Goal: Task Accomplishment & Management: Complete application form

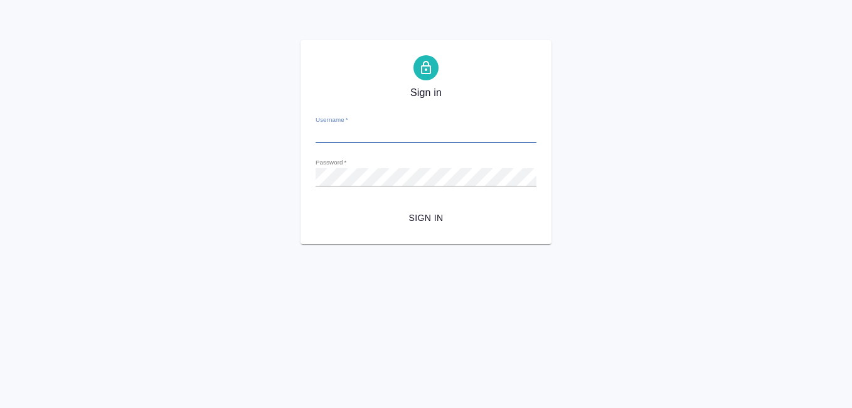
type input "[EMAIL_ADDRESS][DOMAIN_NAME]"
click at [420, 218] on span "Sign in" at bounding box center [425, 218] width 201 height 16
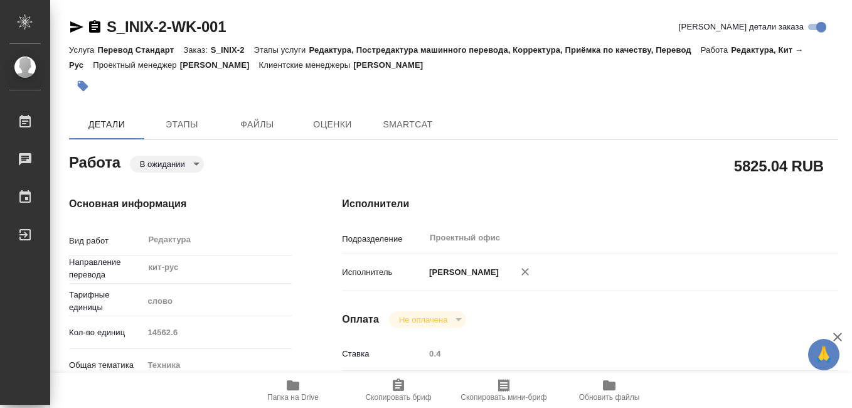
type textarea "x"
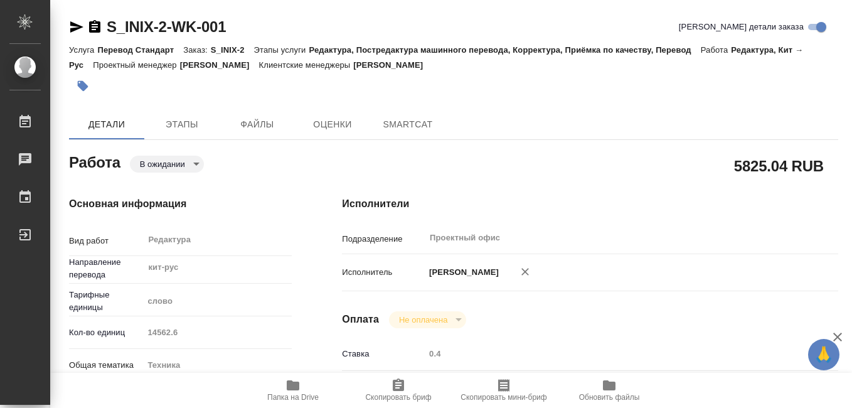
type textarea "x"
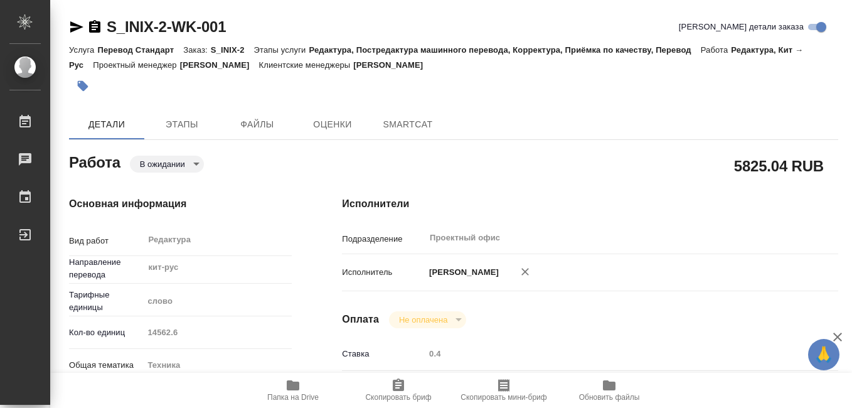
type textarea "x"
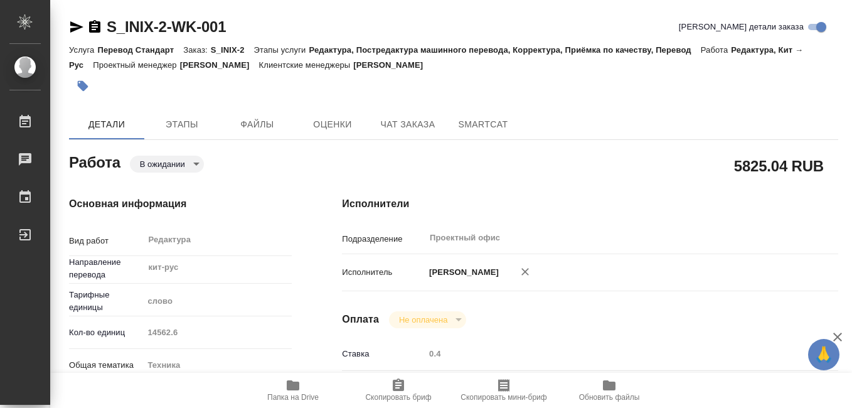
type textarea "x"
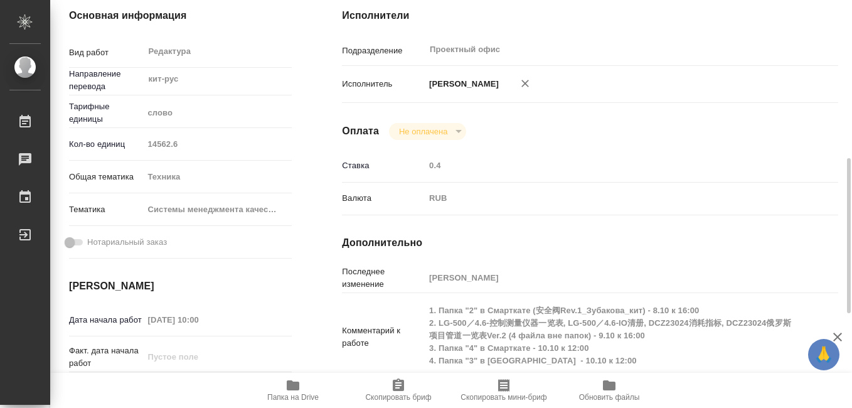
scroll to position [251, 0]
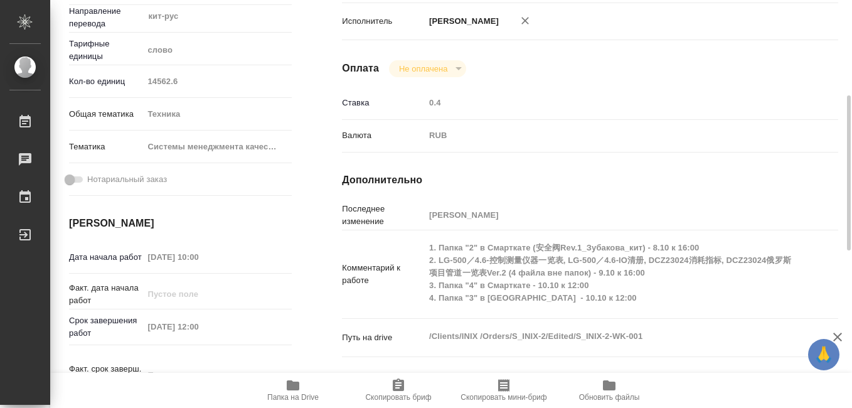
type textarea "x"
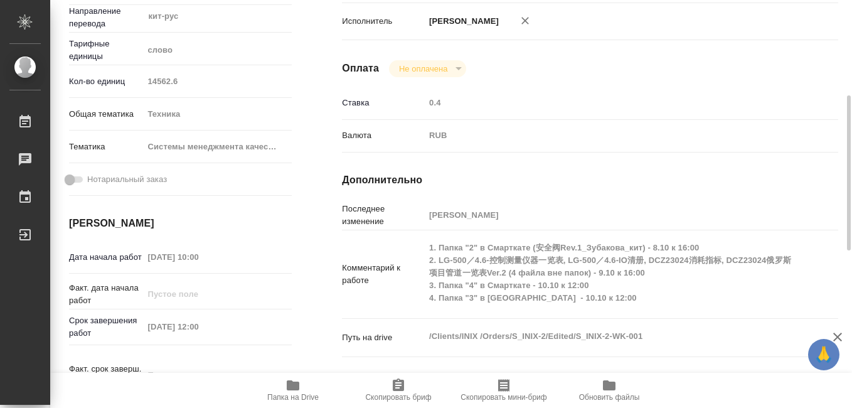
scroll to position [314, 0]
